Goal: Check status: Check status

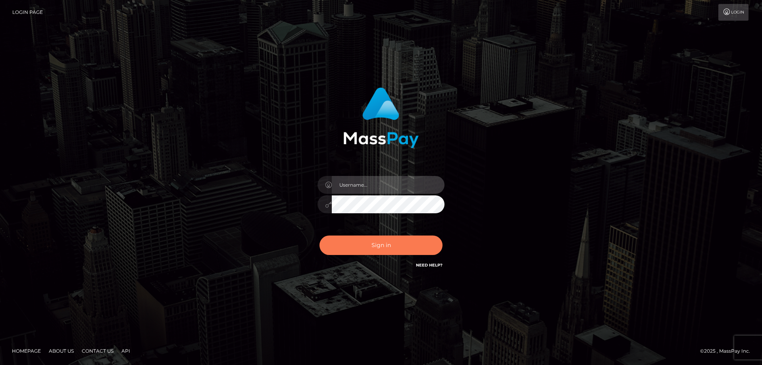
type input "Queen.megabonanza"
click at [405, 244] on button "Sign in" at bounding box center [380, 244] width 123 height 19
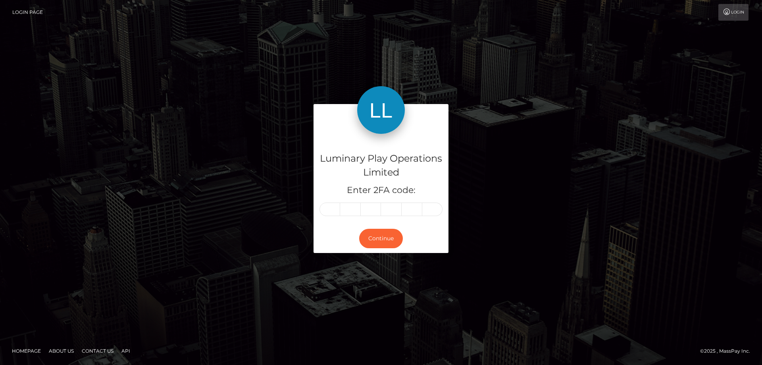
click at [327, 209] on input "text" at bounding box center [329, 208] width 21 height 13
type input "2"
type input "3"
type input "1"
type input "5"
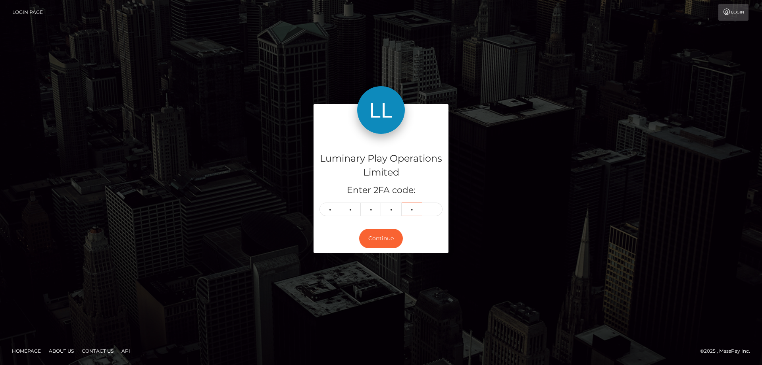
type input "8"
type input "1"
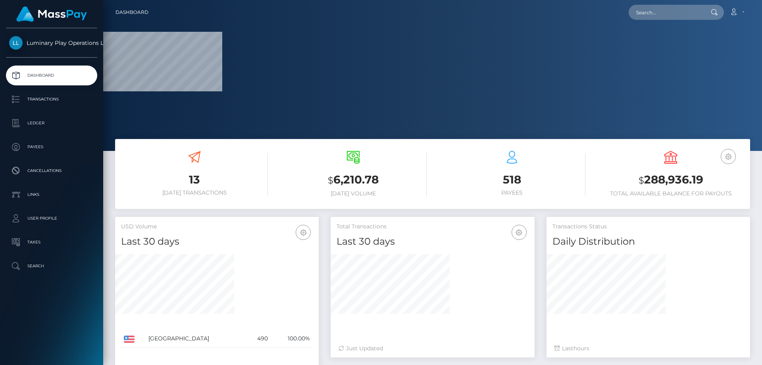
click at [388, 238] on h4 "Last 30 days" at bounding box center [432, 241] width 192 height 14
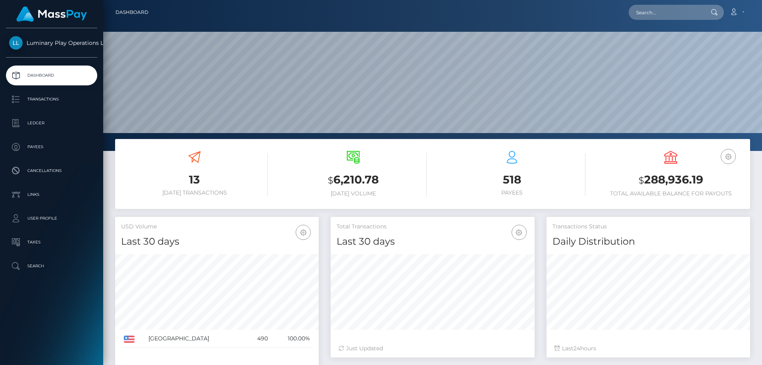
scroll to position [141, 204]
drag, startPoint x: 706, startPoint y: 181, endPoint x: 644, endPoint y: 183, distance: 61.5
click at [644, 183] on h3 "$ 288,936.19" at bounding box center [670, 180] width 147 height 16
copy h3 "288,936.19"
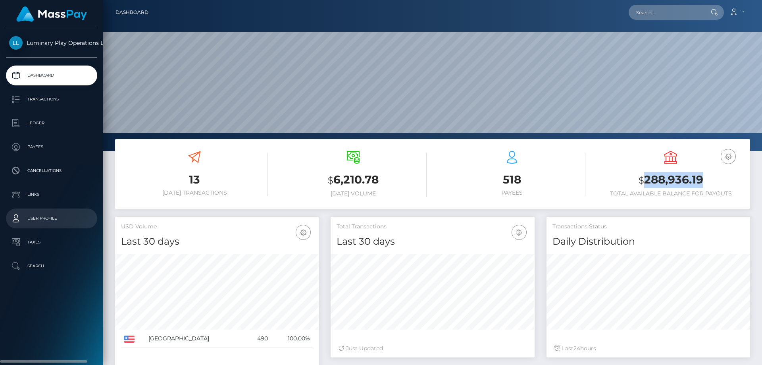
click at [50, 213] on p "User Profile" at bounding box center [51, 218] width 85 height 12
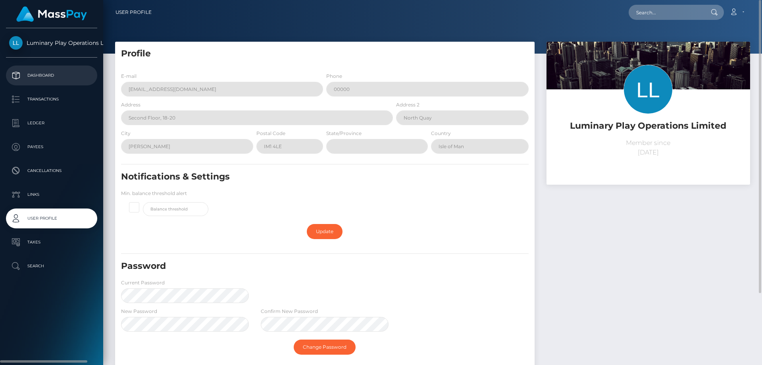
drag, startPoint x: 41, startPoint y: 71, endPoint x: 48, endPoint y: 71, distance: 6.7
click at [42, 71] on p "Dashboard" at bounding box center [51, 75] width 85 height 12
